Goal: Check status: Check status

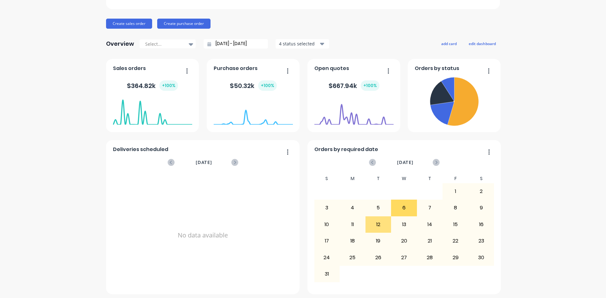
scroll to position [63, 0]
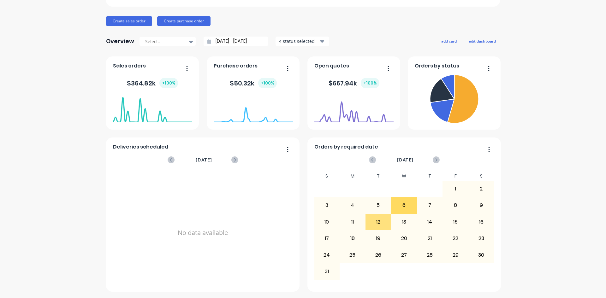
click at [588, 284] on div "Edillilie Engineers Create sales order Create purchase order Overview Select...…" at bounding box center [303, 126] width 606 height 329
click at [594, 292] on div "dashboard products sales purchasing productivity dashboard products Product Cat…" at bounding box center [303, 149] width 606 height 298
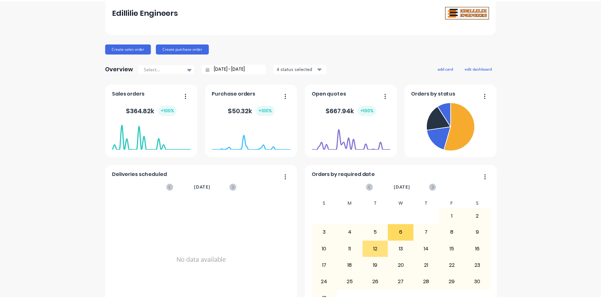
scroll to position [0, 0]
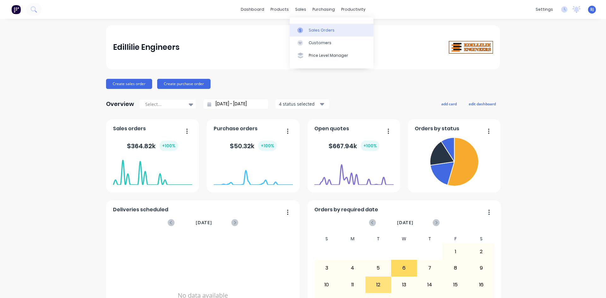
click at [301, 31] on icon at bounding box center [300, 30] width 6 height 6
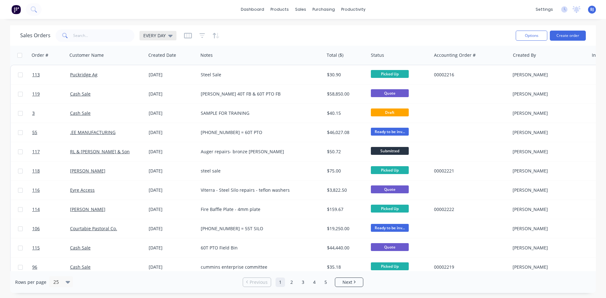
click at [170, 38] on icon at bounding box center [170, 35] width 4 height 7
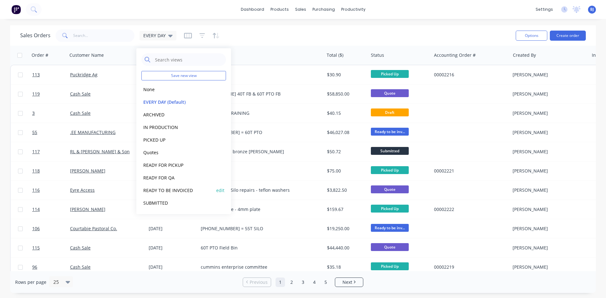
click at [162, 190] on button "READY TO BE INVOICED" at bounding box center [177, 190] width 72 height 7
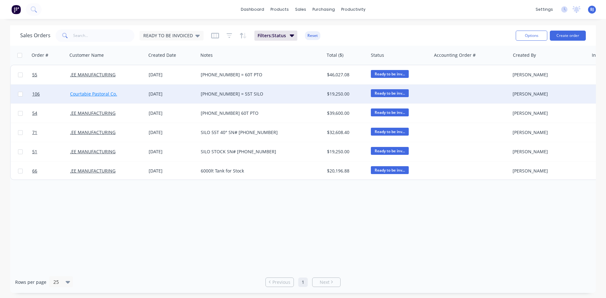
click at [100, 94] on link "Courtabie Pastoral Co." at bounding box center [93, 94] width 47 height 6
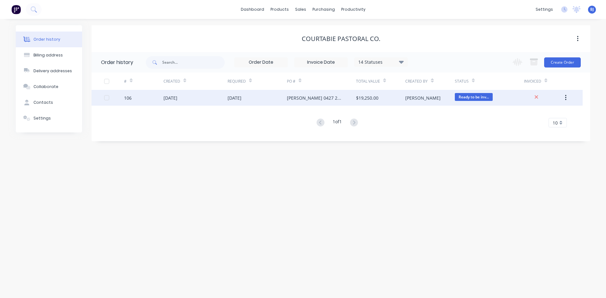
click at [173, 99] on div "[DATE]" at bounding box center [170, 98] width 14 height 7
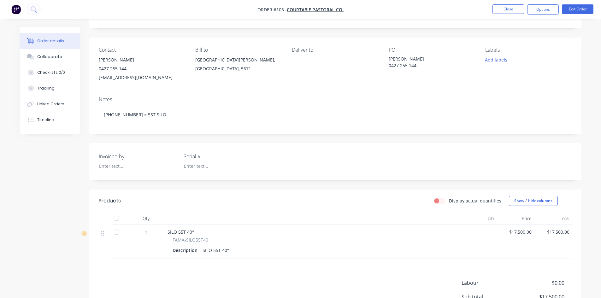
scroll to position [28, 0]
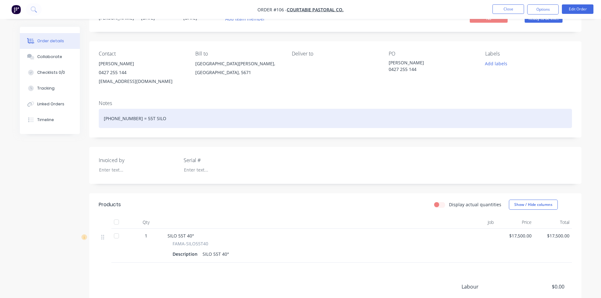
click at [125, 120] on div "[PHONE_NUMBER] = 55T SILO" at bounding box center [335, 118] width 473 height 19
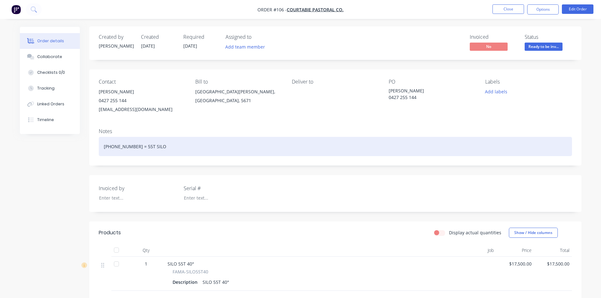
scroll to position [0, 0]
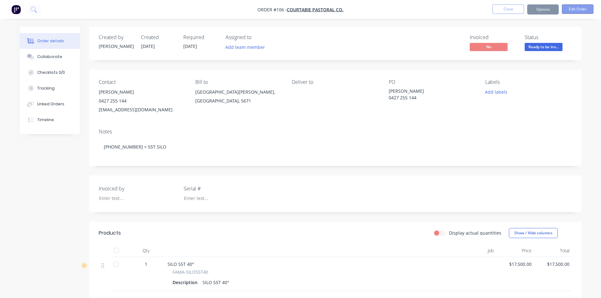
click at [580, 9] on button "Edit Order" at bounding box center [578, 8] width 32 height 9
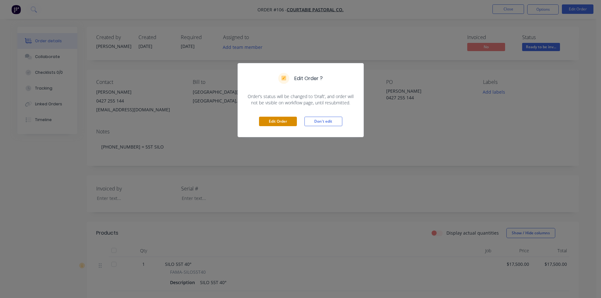
click at [279, 121] on button "Edit Order" at bounding box center [278, 121] width 38 height 9
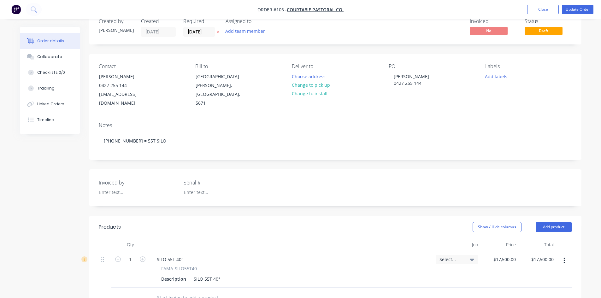
scroll to position [32, 0]
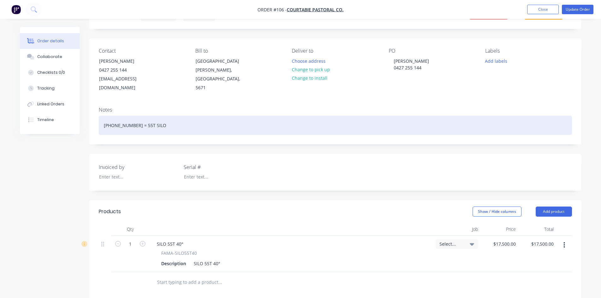
click at [124, 117] on div "[PHONE_NUMBER] = 55T SILO" at bounding box center [335, 125] width 473 height 19
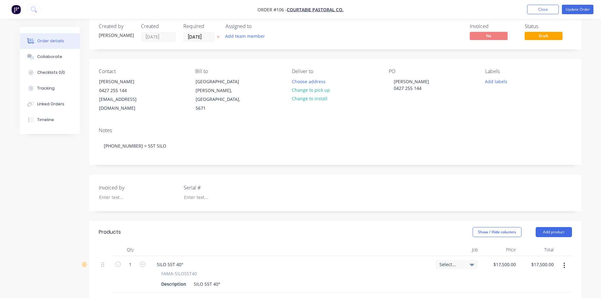
scroll to position [0, 0]
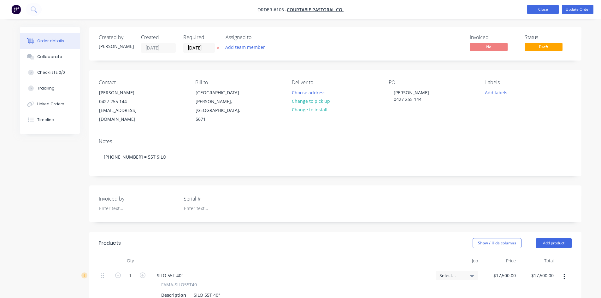
click at [552, 12] on button "Close" at bounding box center [543, 9] width 32 height 9
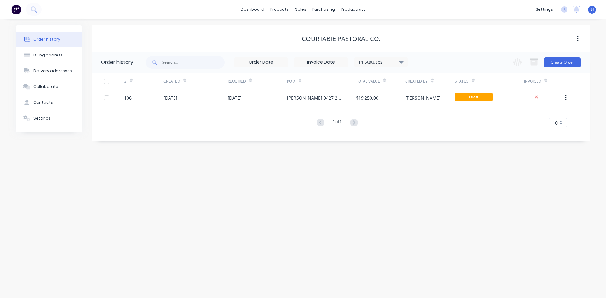
drag, startPoint x: 573, startPoint y: 175, endPoint x: 571, endPoint y: 172, distance: 3.4
click at [571, 173] on div "Order history Billing address Delivery addresses Collaborate Contacts Settings …" at bounding box center [303, 158] width 606 height 279
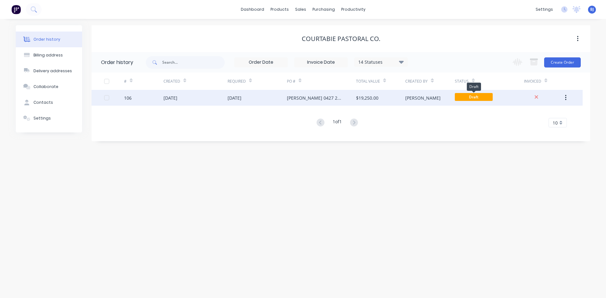
click at [471, 97] on span "Draft" at bounding box center [473, 97] width 38 height 8
